Goal: Information Seeking & Learning: Learn about a topic

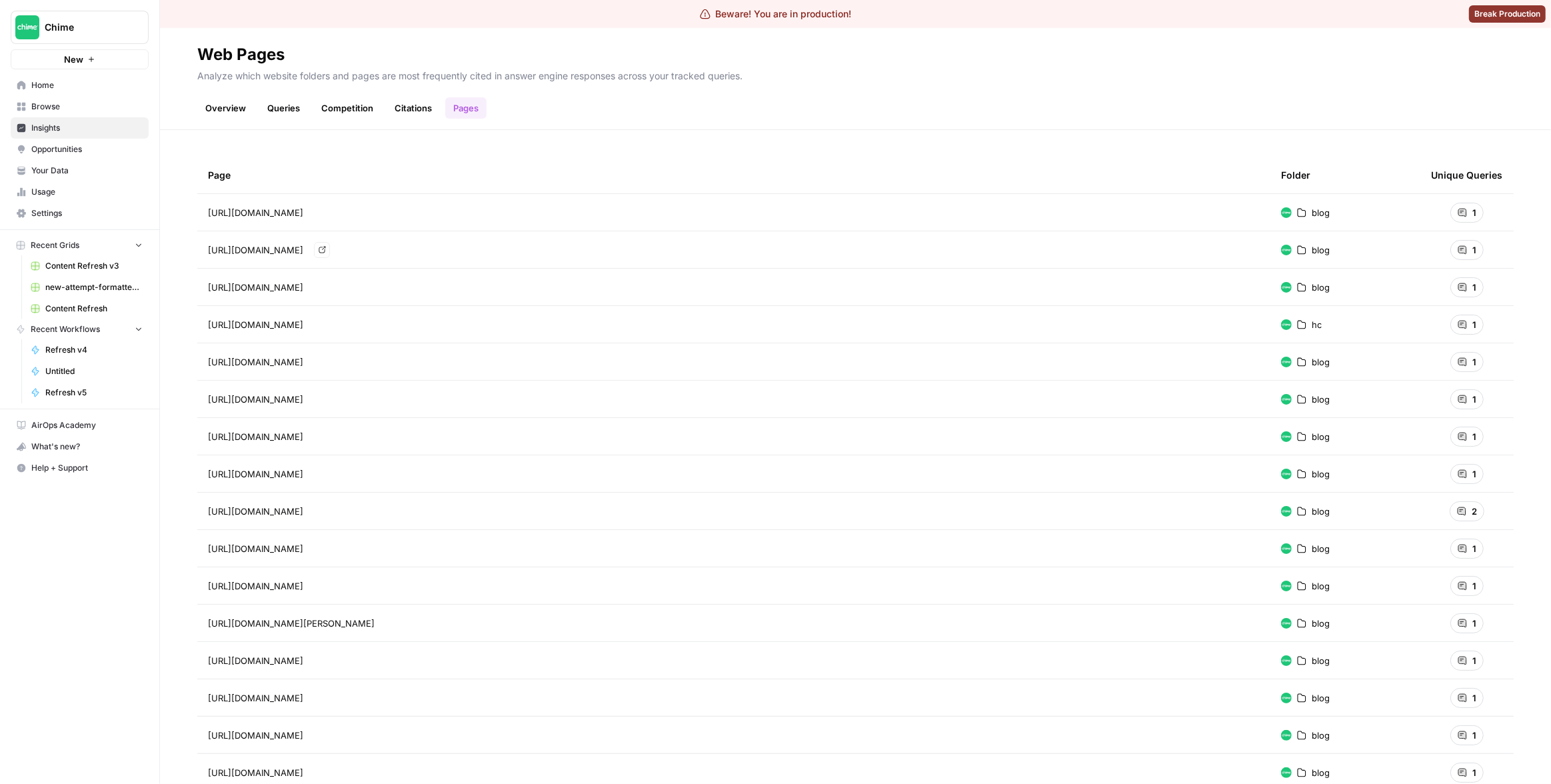
click at [628, 150] on div "Page Folder Unique Queries https://www.chime.com/blog/do-i-need-a-credit-check-…" at bounding box center [856, 456] width 1391 height 653
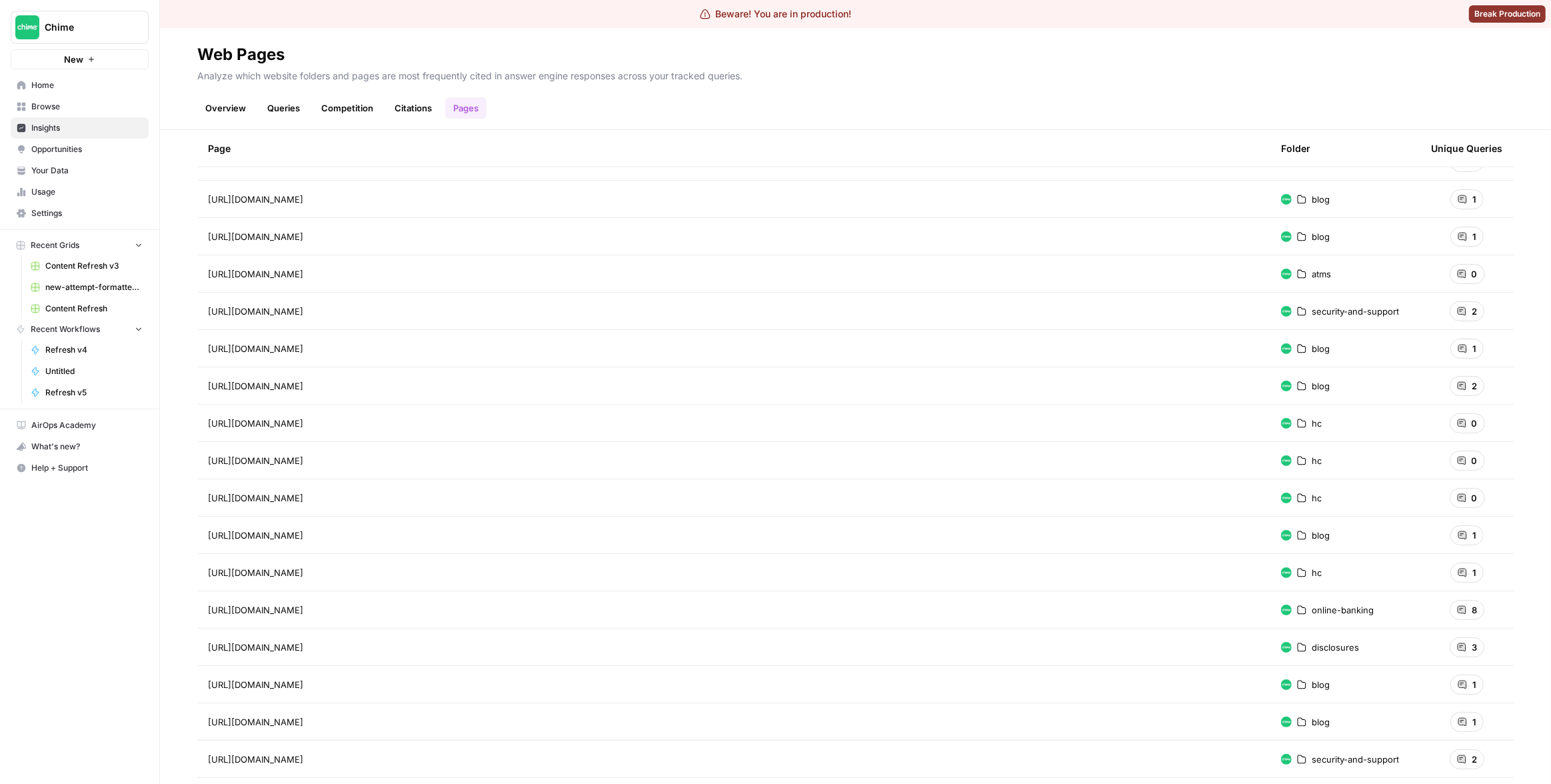
scroll to position [1712, 0]
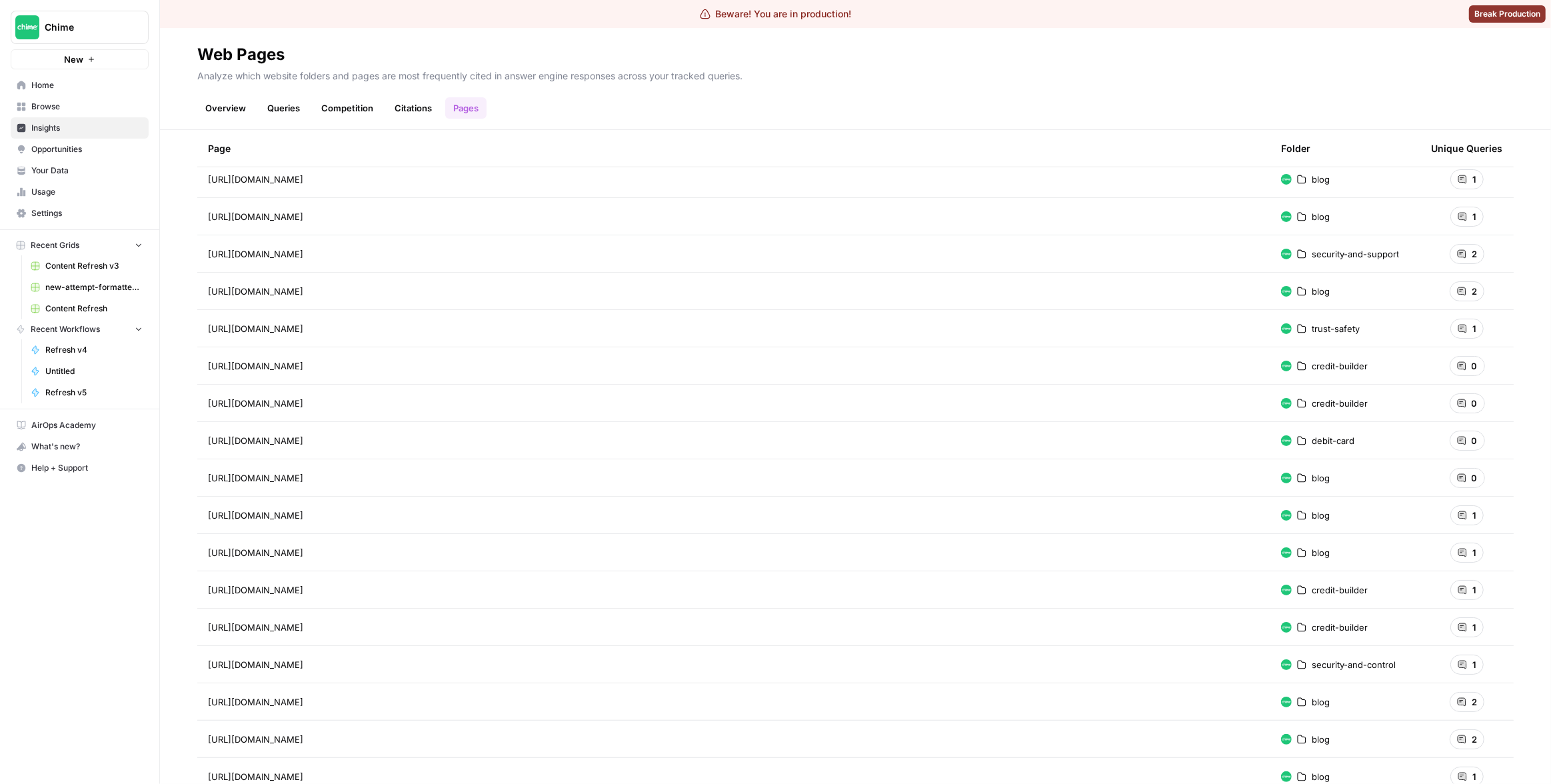
click at [523, 127] on header "Web Pages Analyze which website folders and pages are most frequently cited in …" at bounding box center [856, 78] width 1391 height 102
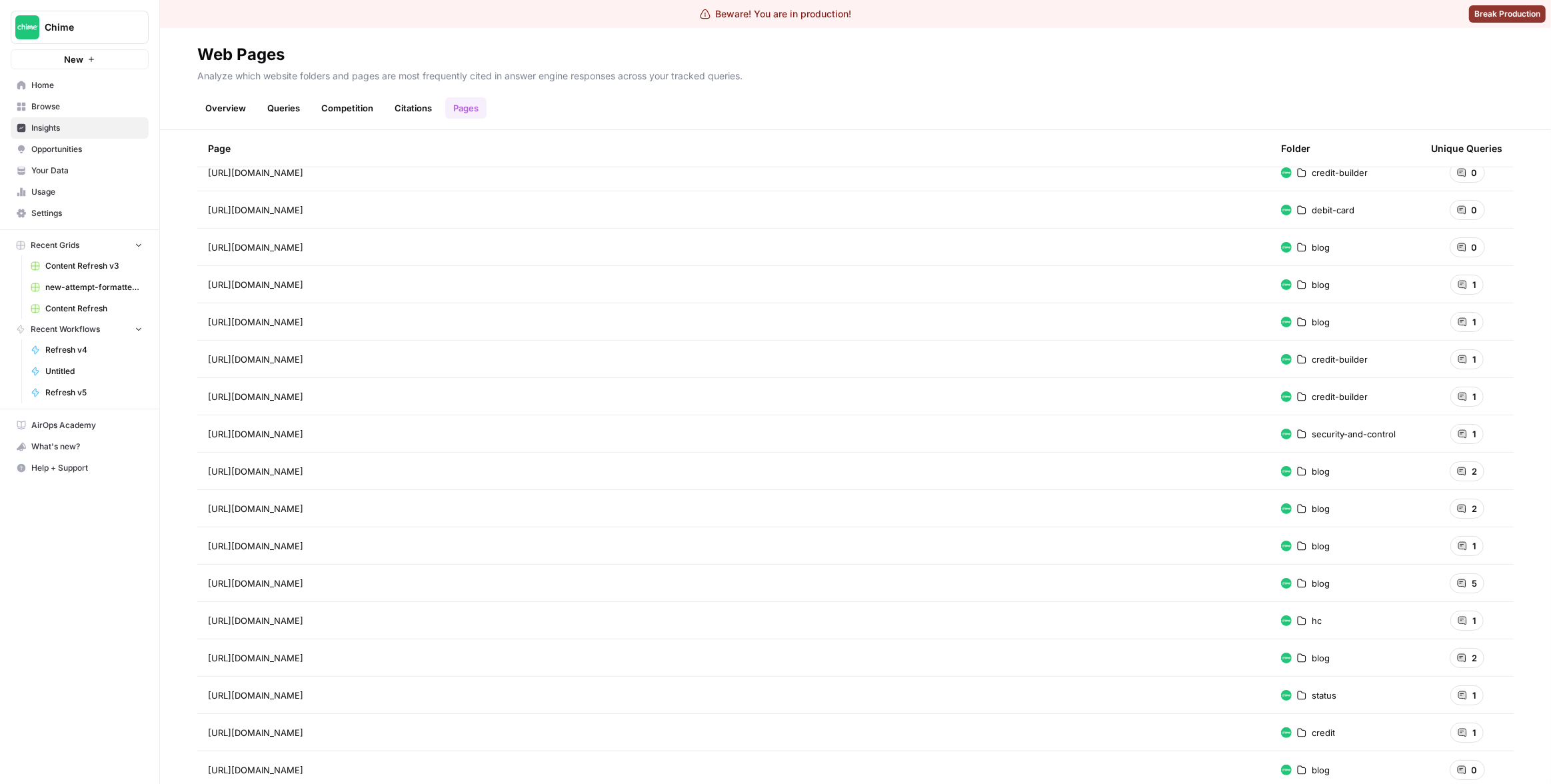
scroll to position [1927, 0]
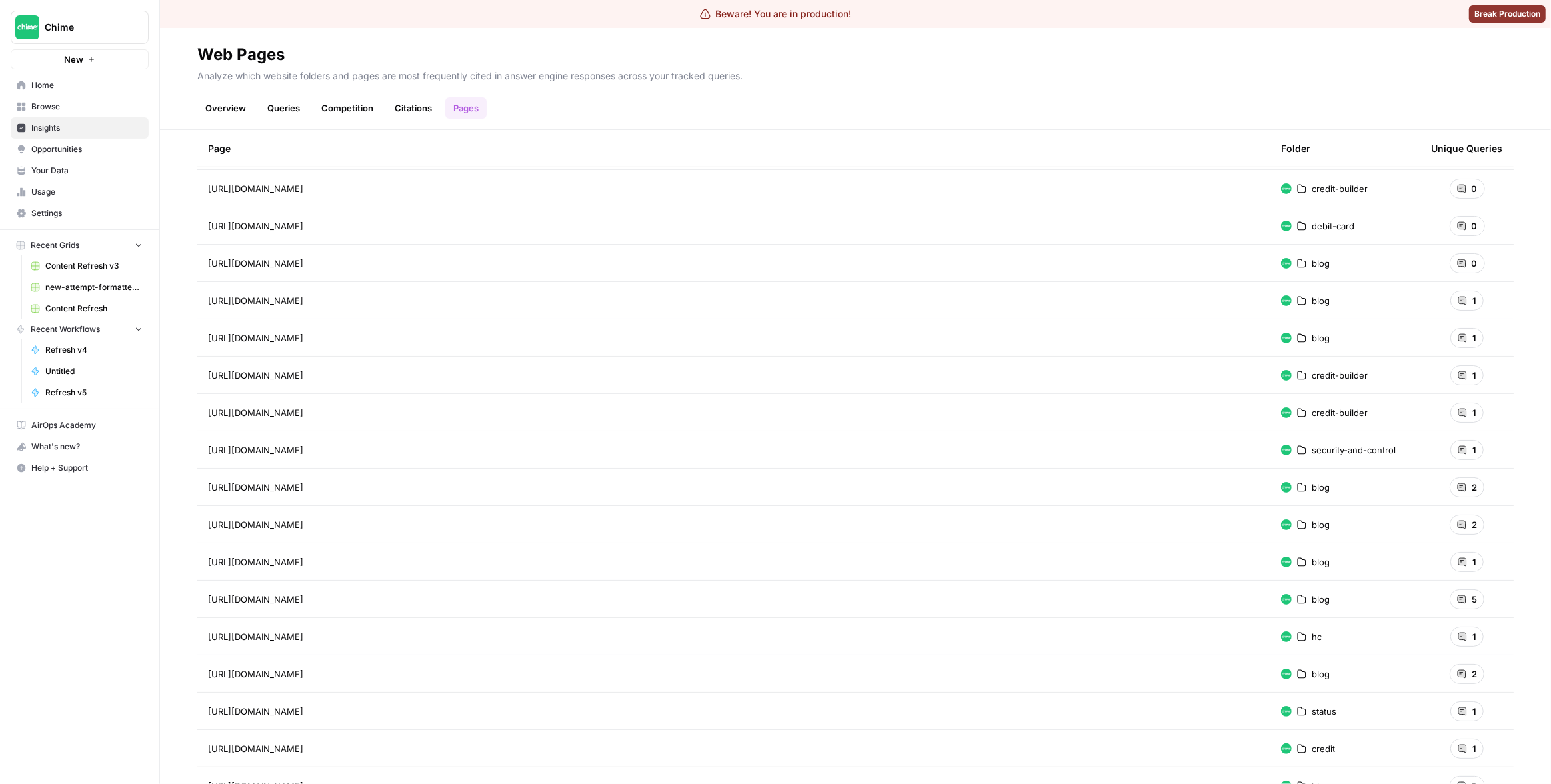
click at [395, 110] on link "Citations" at bounding box center [413, 108] width 53 height 21
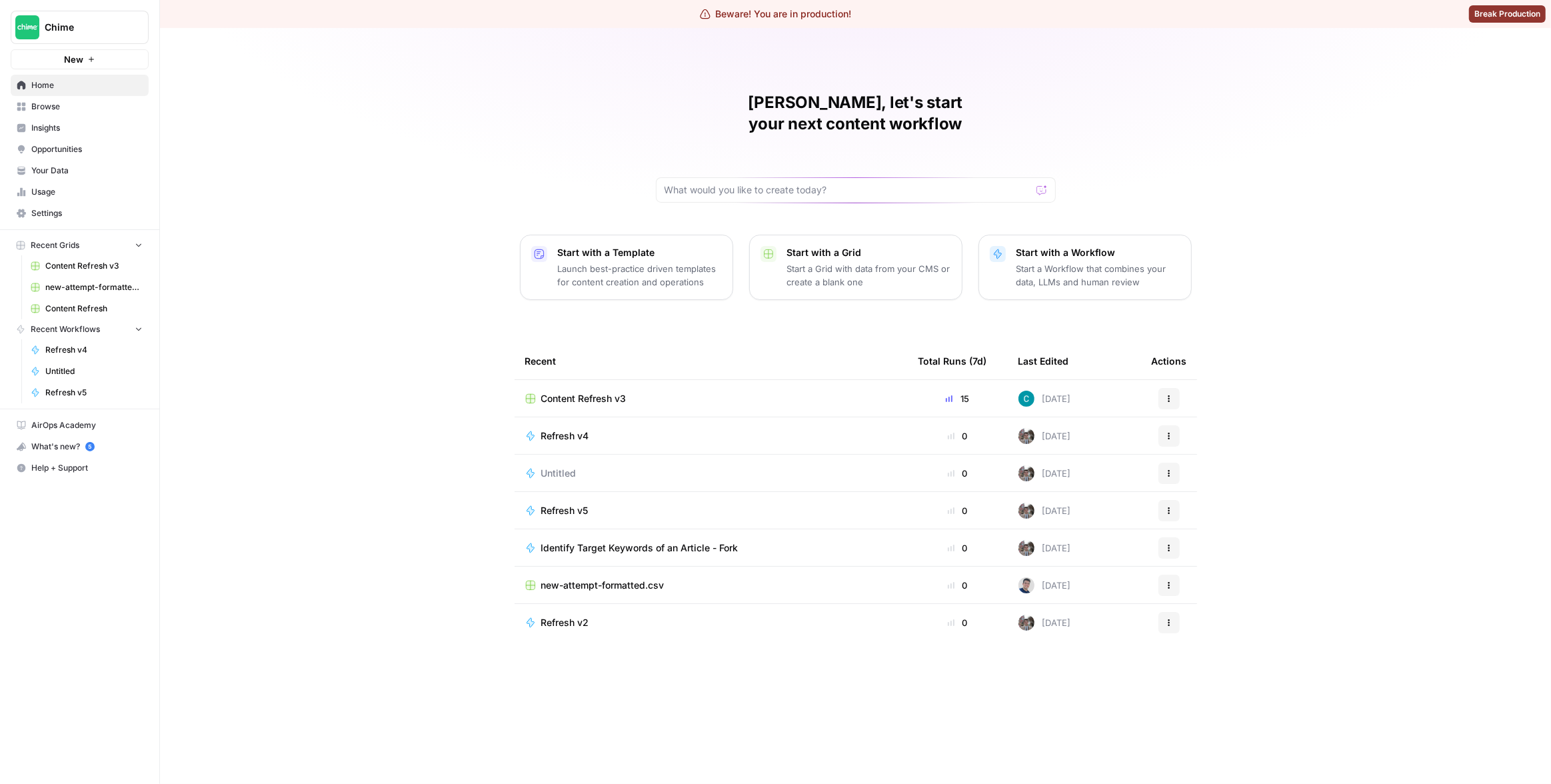
click at [70, 124] on span "Insights" at bounding box center [87, 127] width 112 height 12
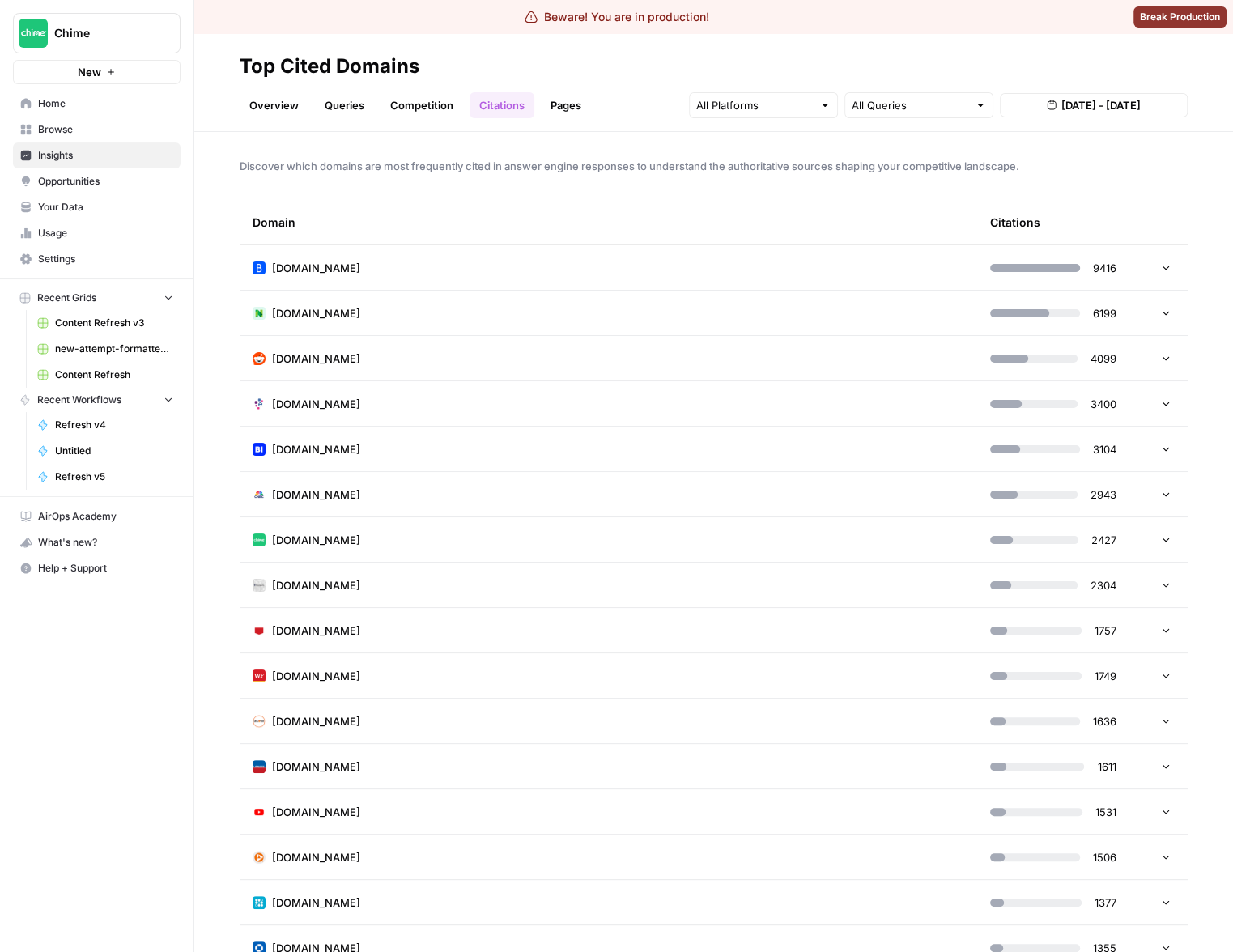
click at [836, 197] on div "Discover which domains are most frequently cited in answer engine responses to …" at bounding box center [714, 541] width 1039 height 819
click at [96, 697] on div "Chime New Home Browse Insights Opportunities Your Data Usage Settings Recent Gr…" at bounding box center [96, 476] width 193 height 952
click at [1154, 185] on div "Discover which domains are most frequently cited in answer engine responses to …" at bounding box center [714, 541] width 1039 height 819
click at [1107, 194] on div "Discover which domains are most frequently cited in answer engine responses to …" at bounding box center [714, 541] width 1039 height 819
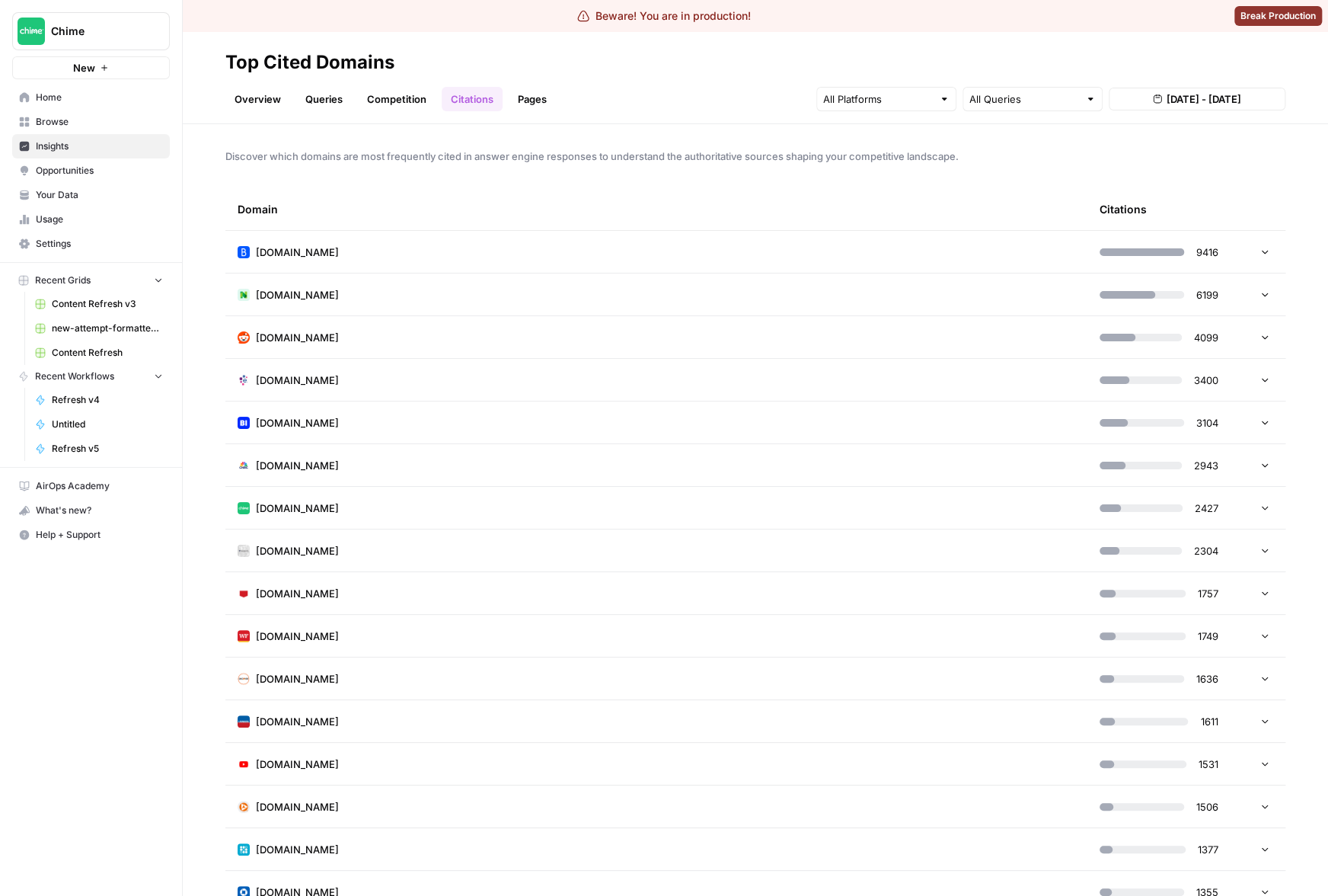
click at [62, 33] on span "Chime" at bounding box center [97, 31] width 92 height 15
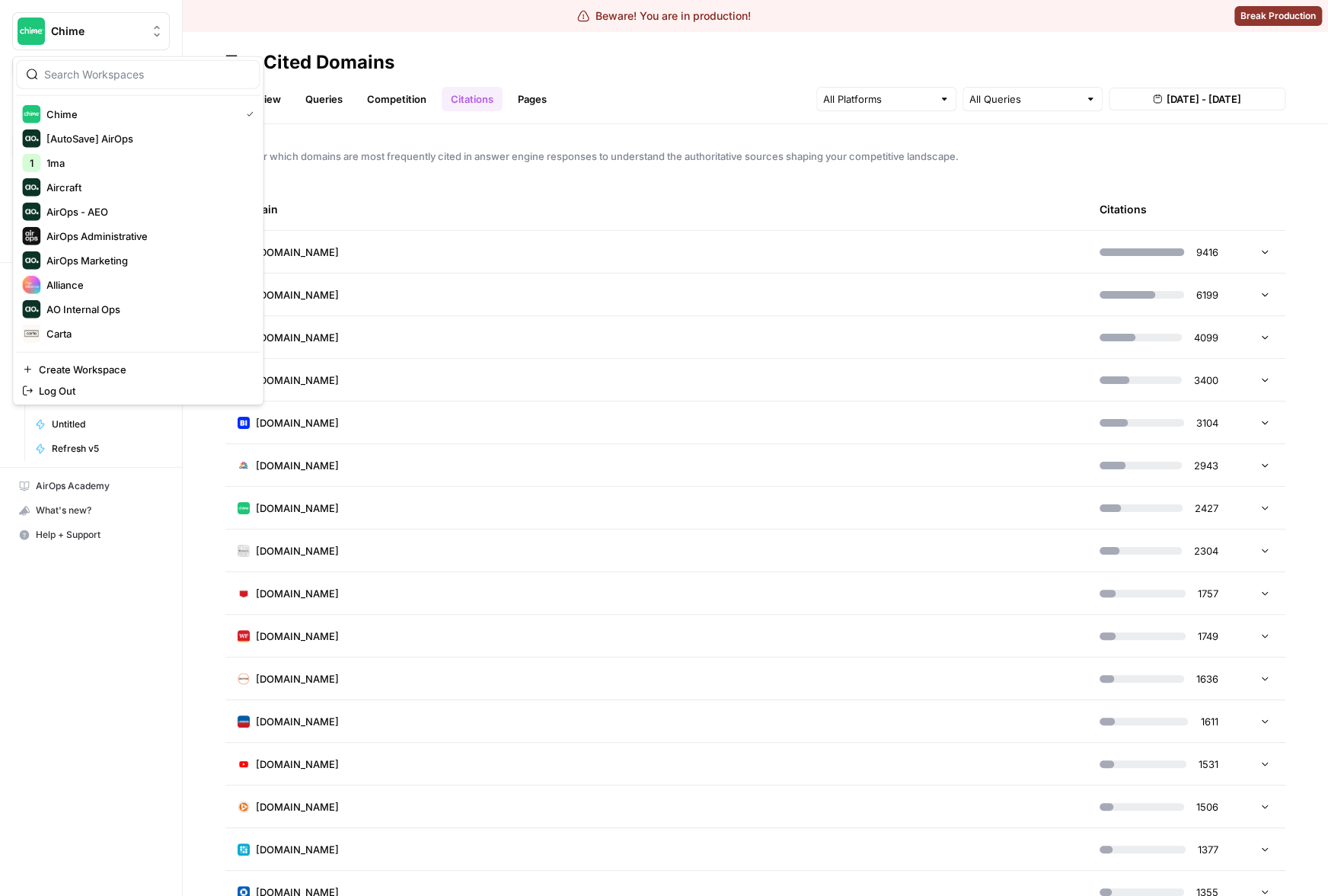
scroll to position [55, 0]
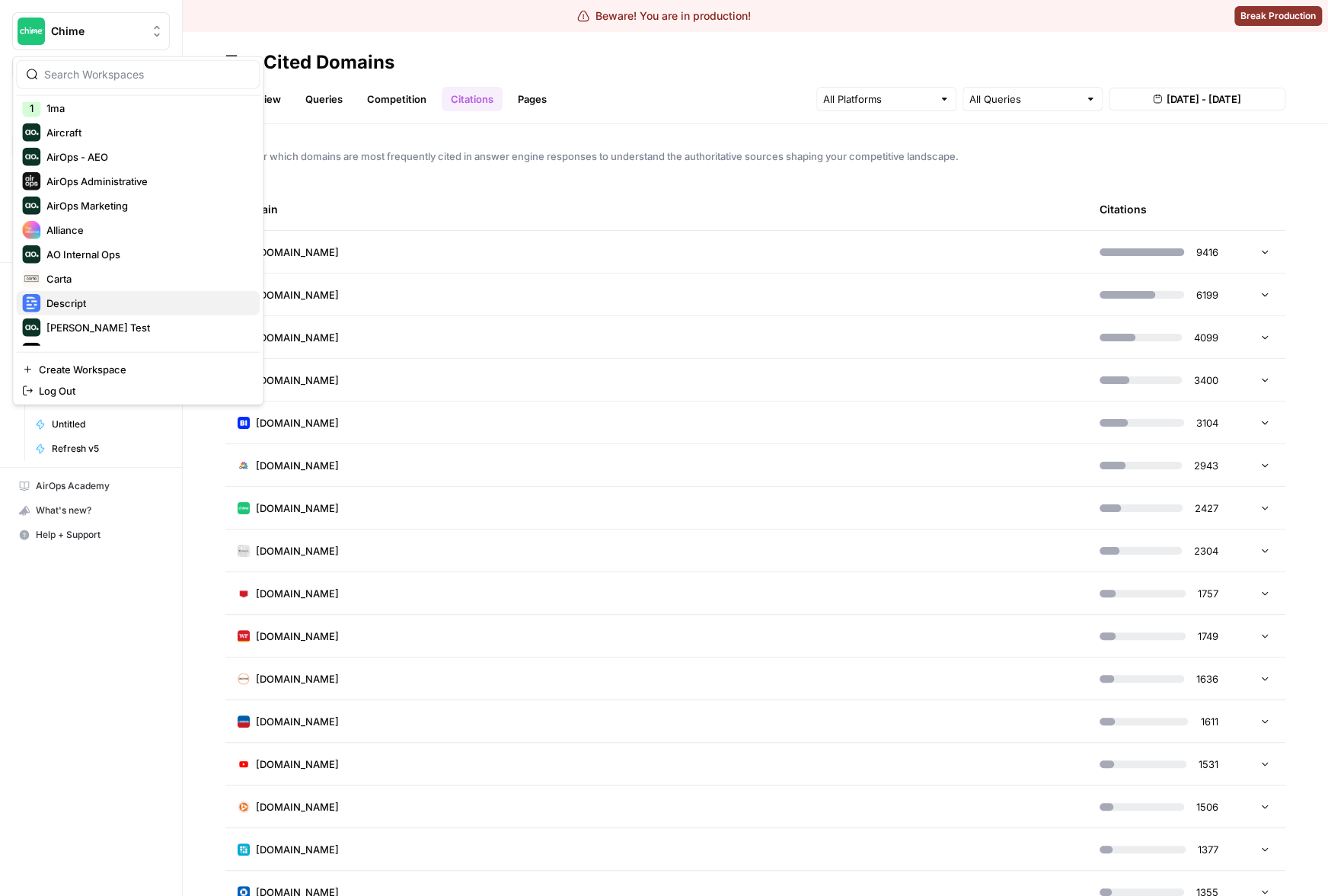
click at [112, 305] on span "Descript" at bounding box center [147, 302] width 201 height 15
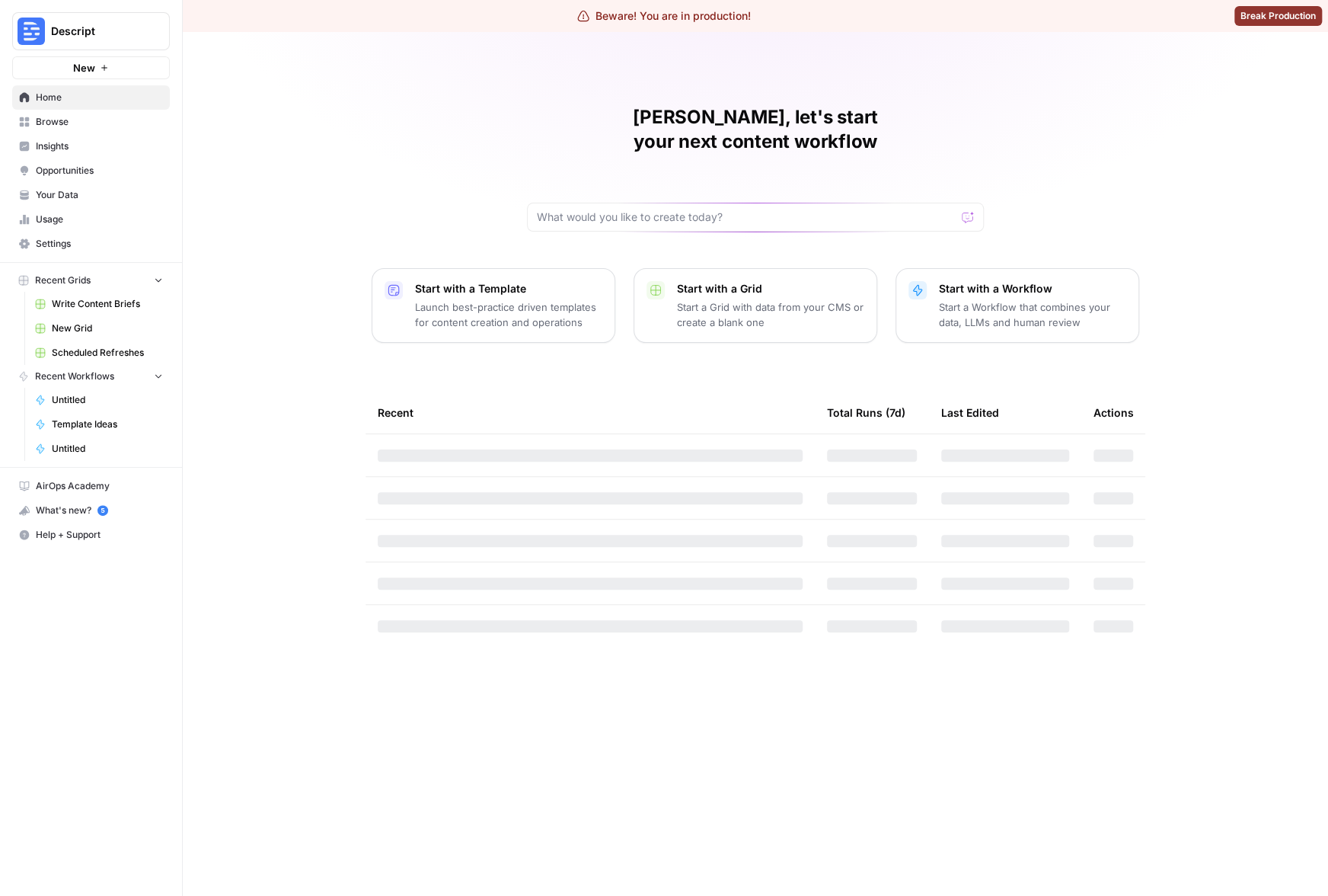
click at [68, 137] on link "Insights" at bounding box center [91, 146] width 158 height 24
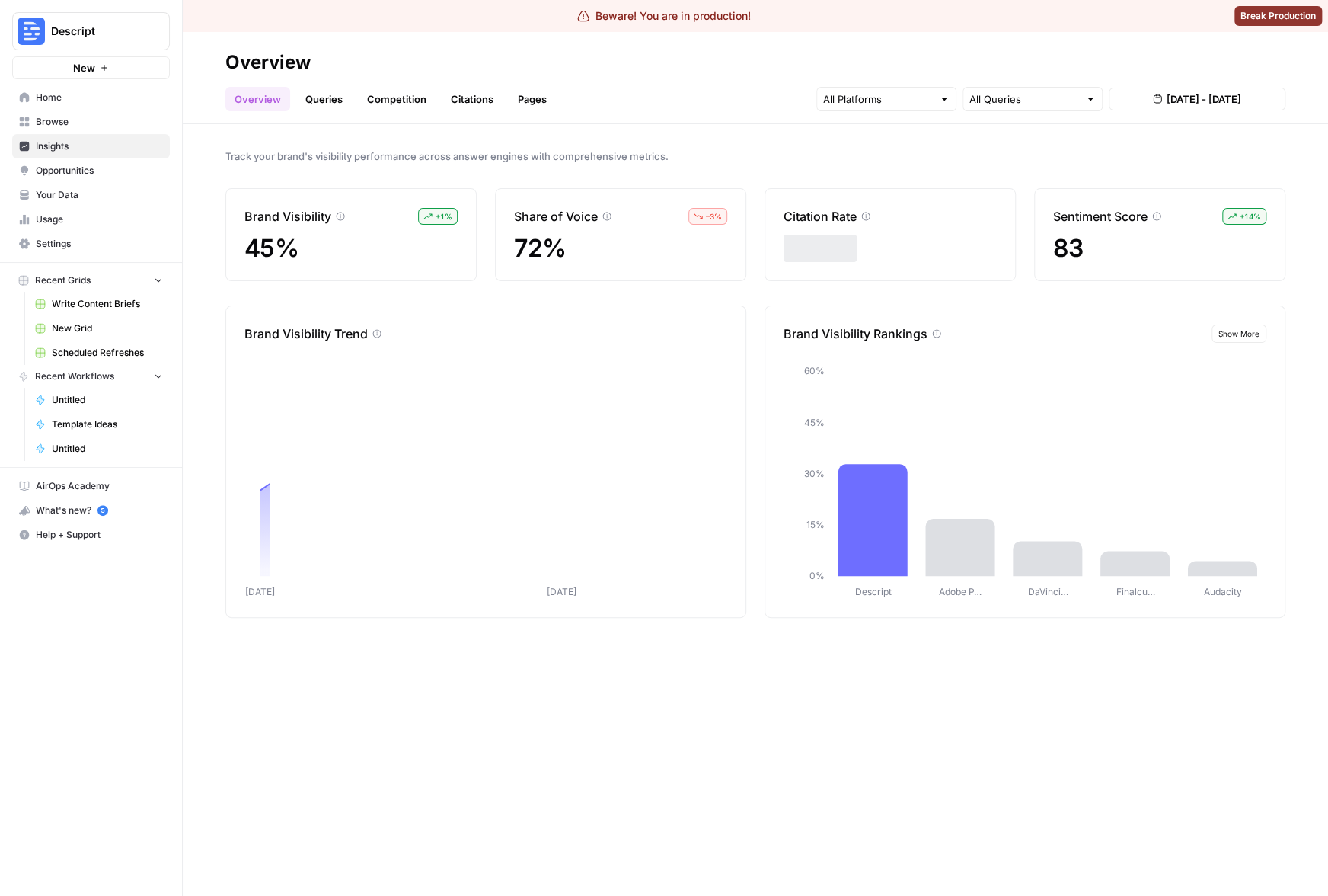
click at [462, 100] on link "Citations" at bounding box center [472, 99] width 61 height 24
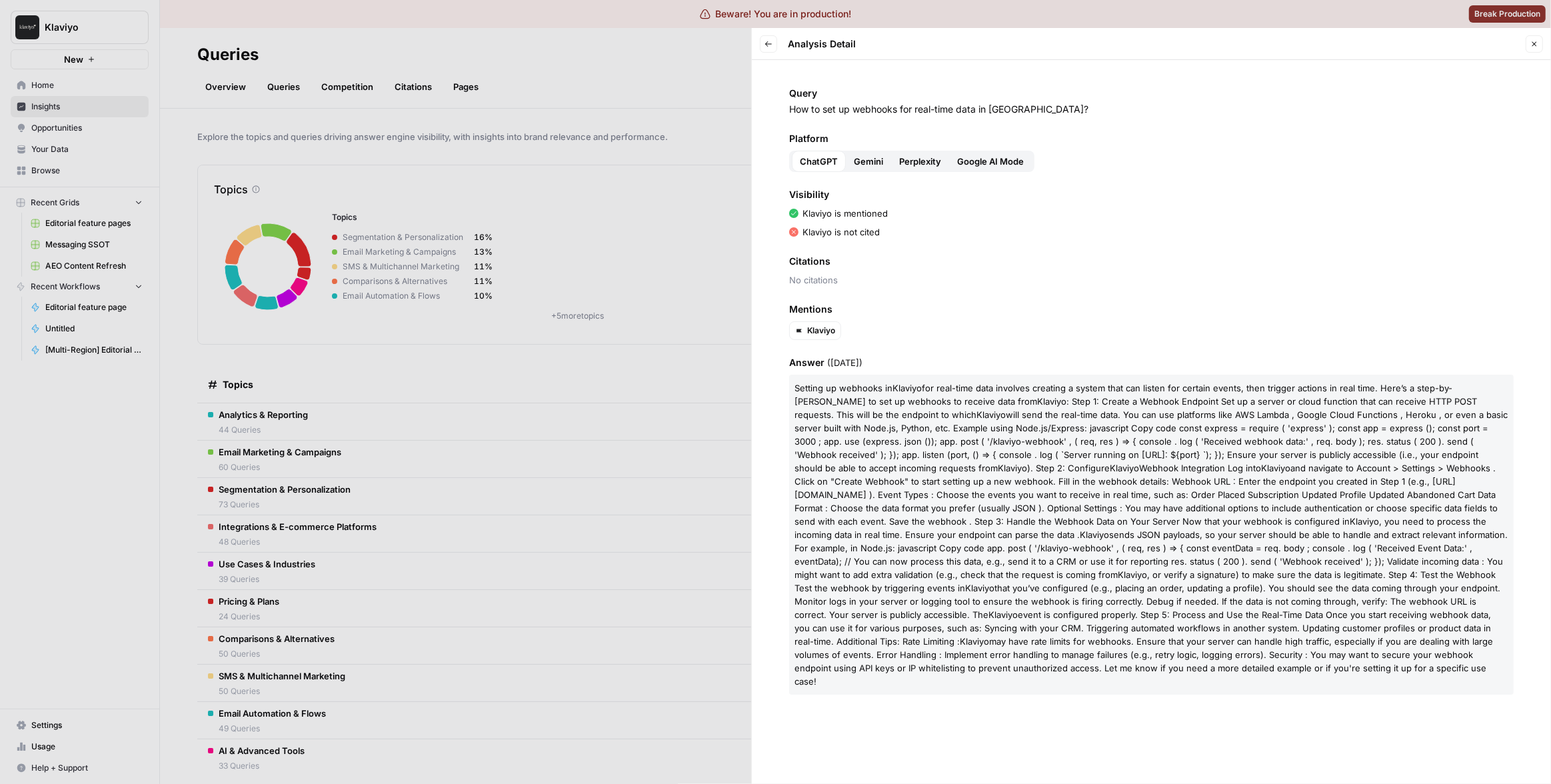
click at [871, 162] on span "Gemini" at bounding box center [868, 161] width 29 height 13
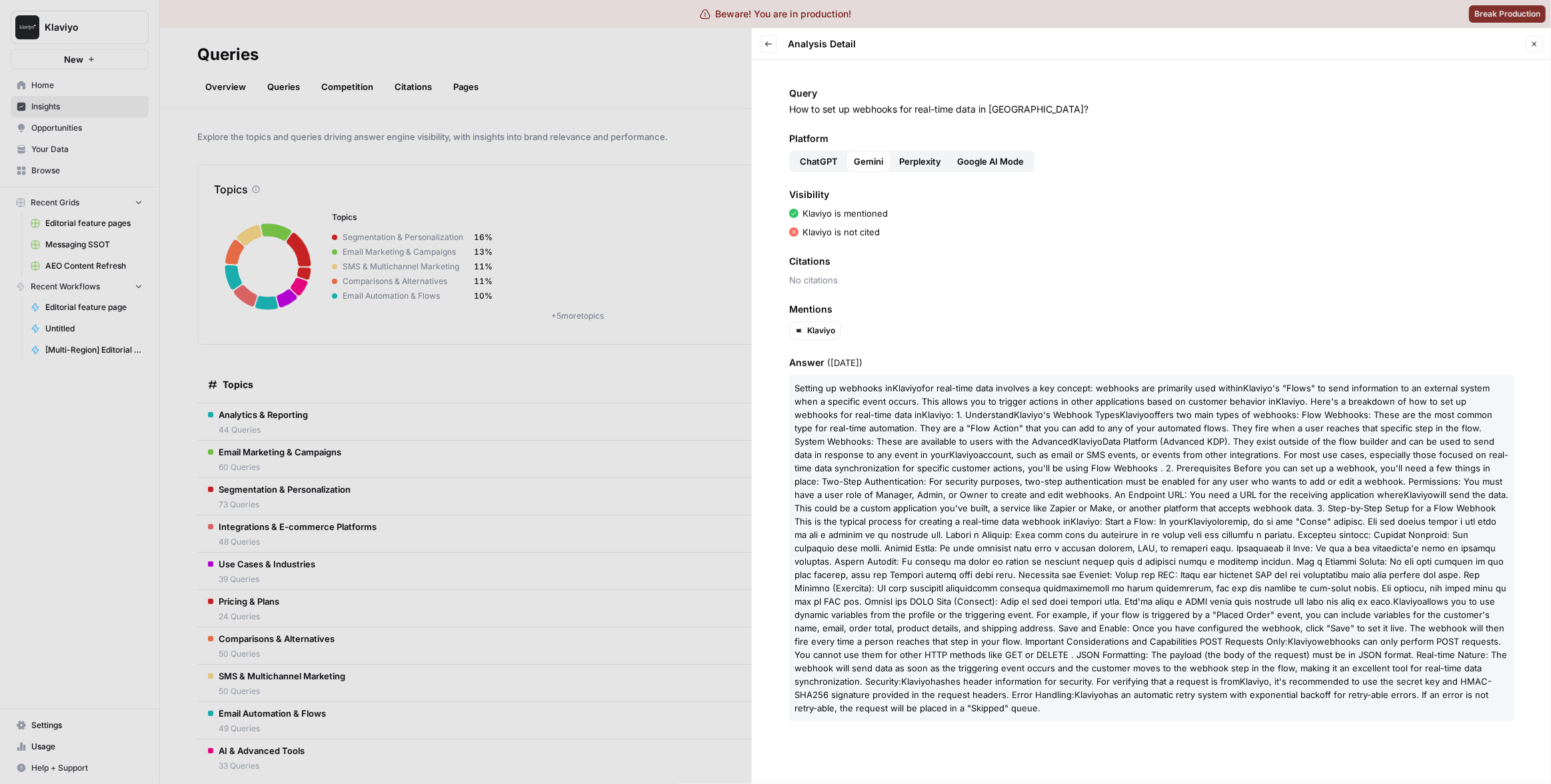
click at [910, 159] on span "Perplexity" at bounding box center [920, 161] width 42 height 13
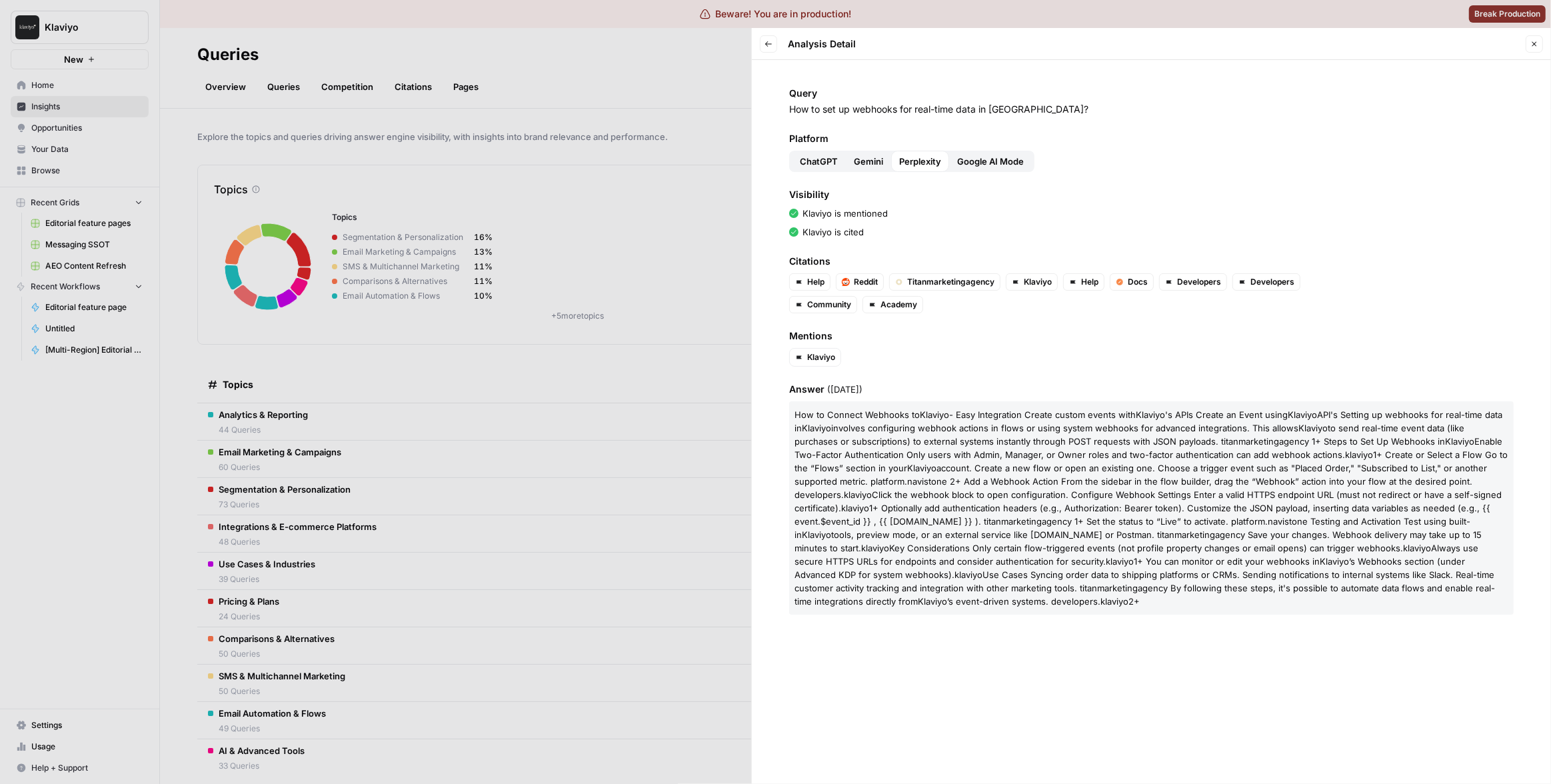
click at [983, 157] on span "Google AI Mode" at bounding box center [990, 161] width 67 height 13
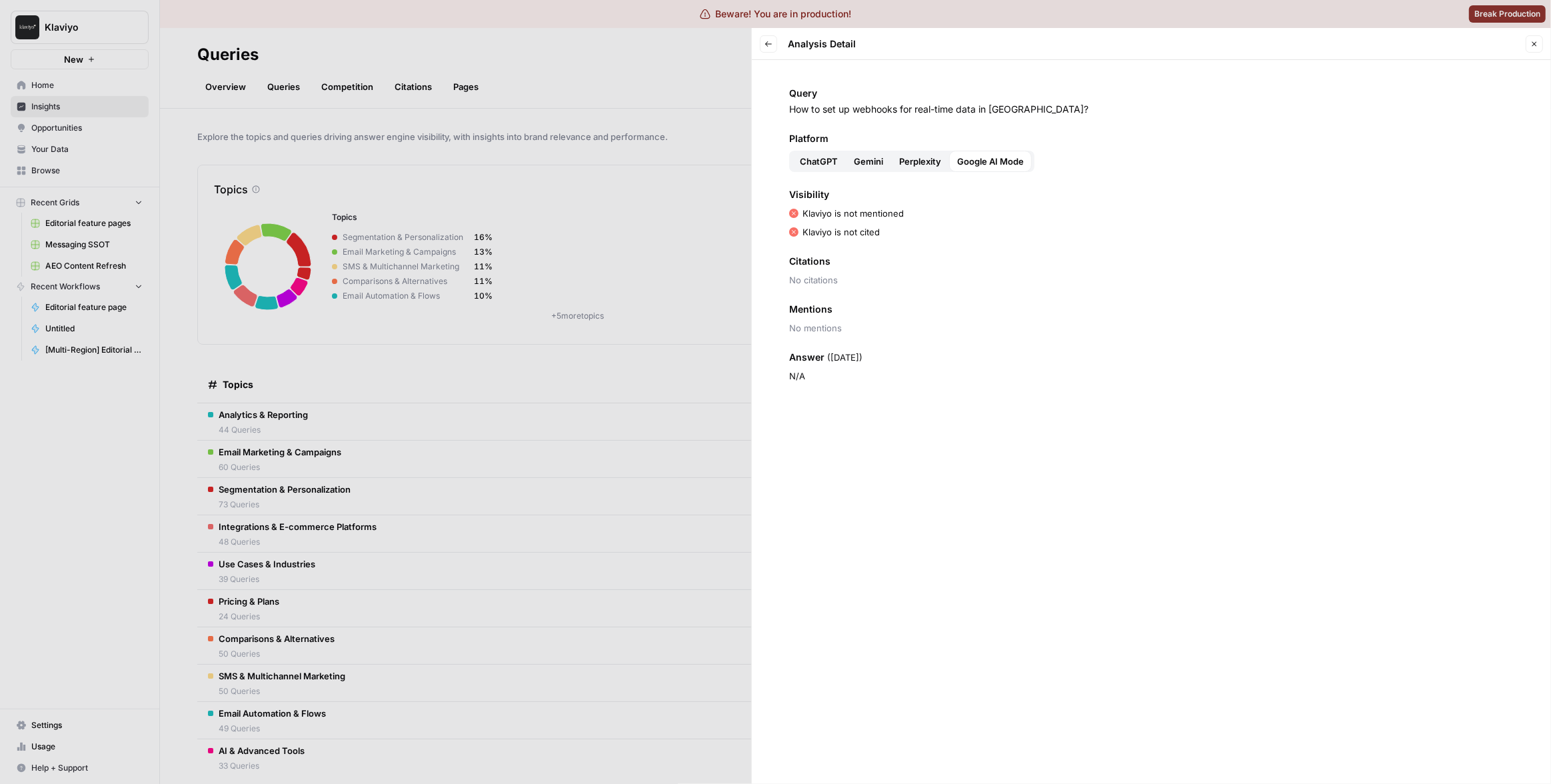
click at [913, 261] on span "Citations" at bounding box center [1151, 261] width 725 height 13
click at [688, 281] on div at bounding box center [776, 392] width 1551 height 784
